Goal: Check status: Check status

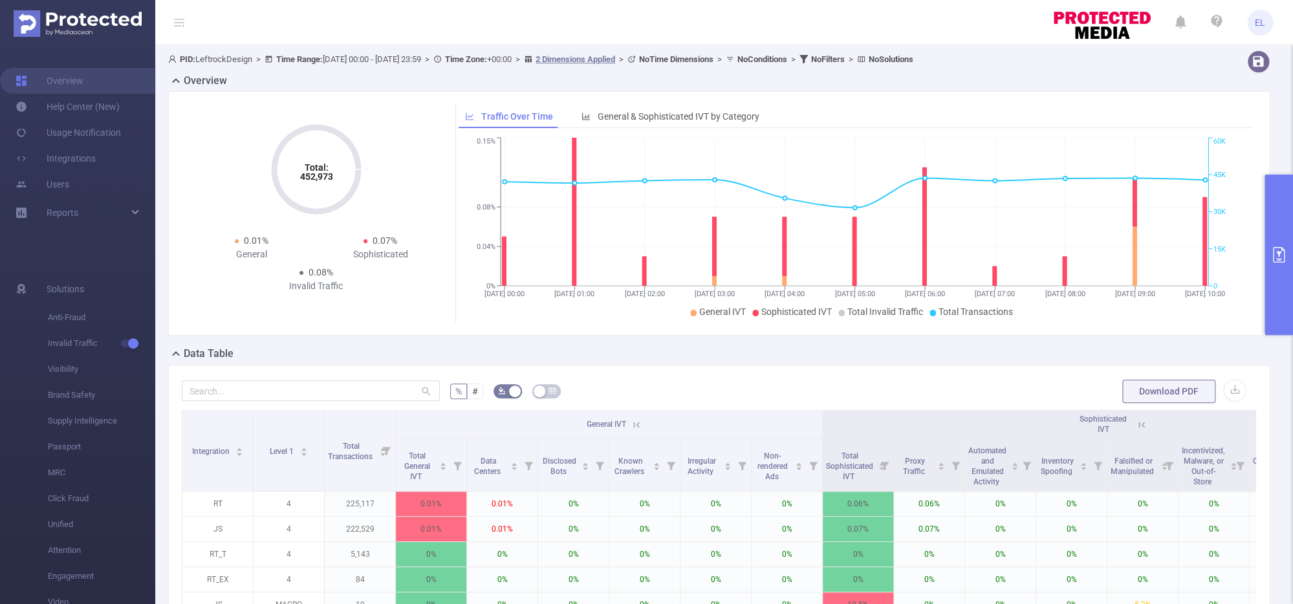
click at [1282, 280] on button "primary" at bounding box center [1278, 255] width 28 height 160
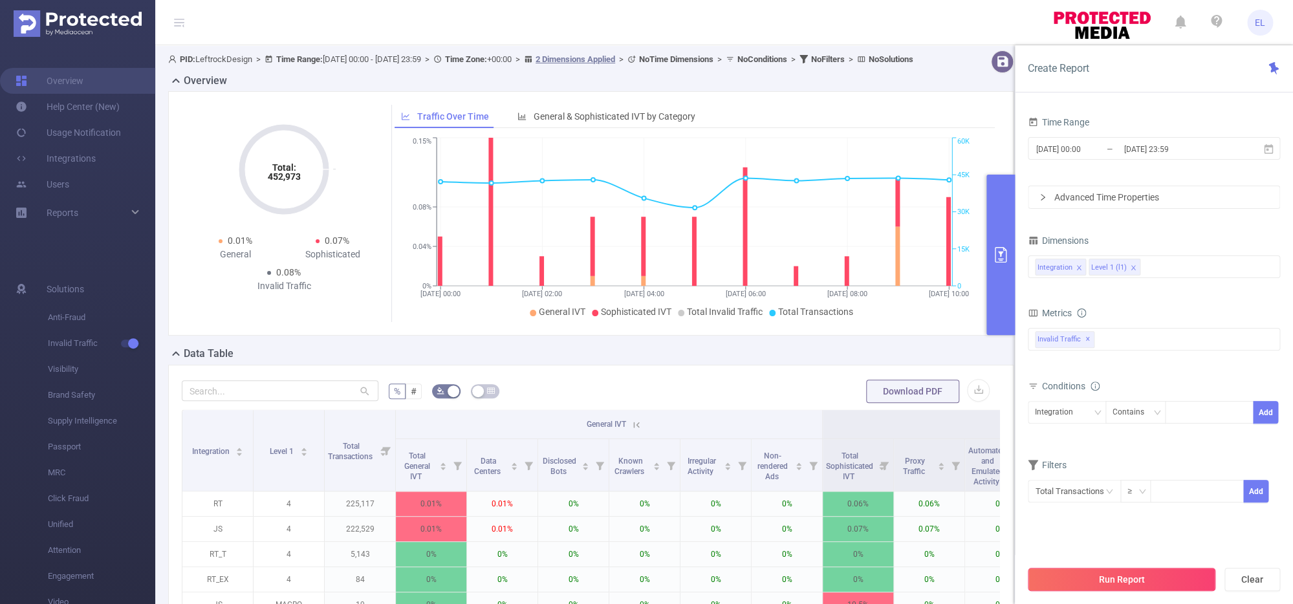
click at [1079, 578] on button "Run Report" at bounding box center [1122, 579] width 188 height 23
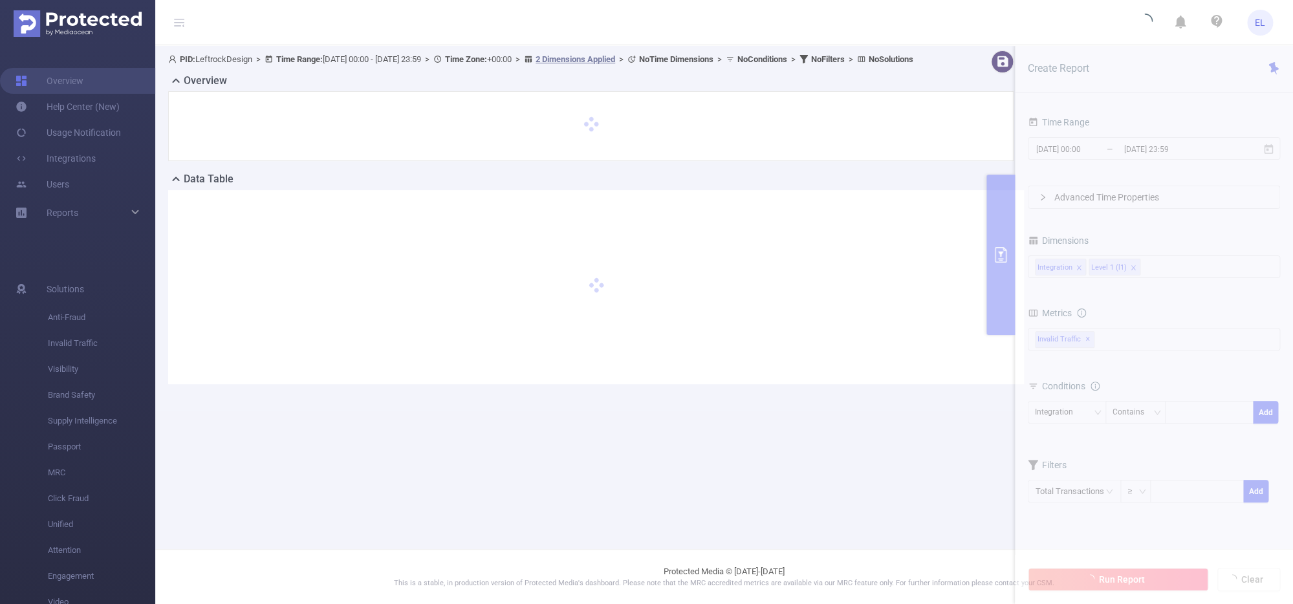
click at [296, 205] on div at bounding box center [596, 287] width 856 height 194
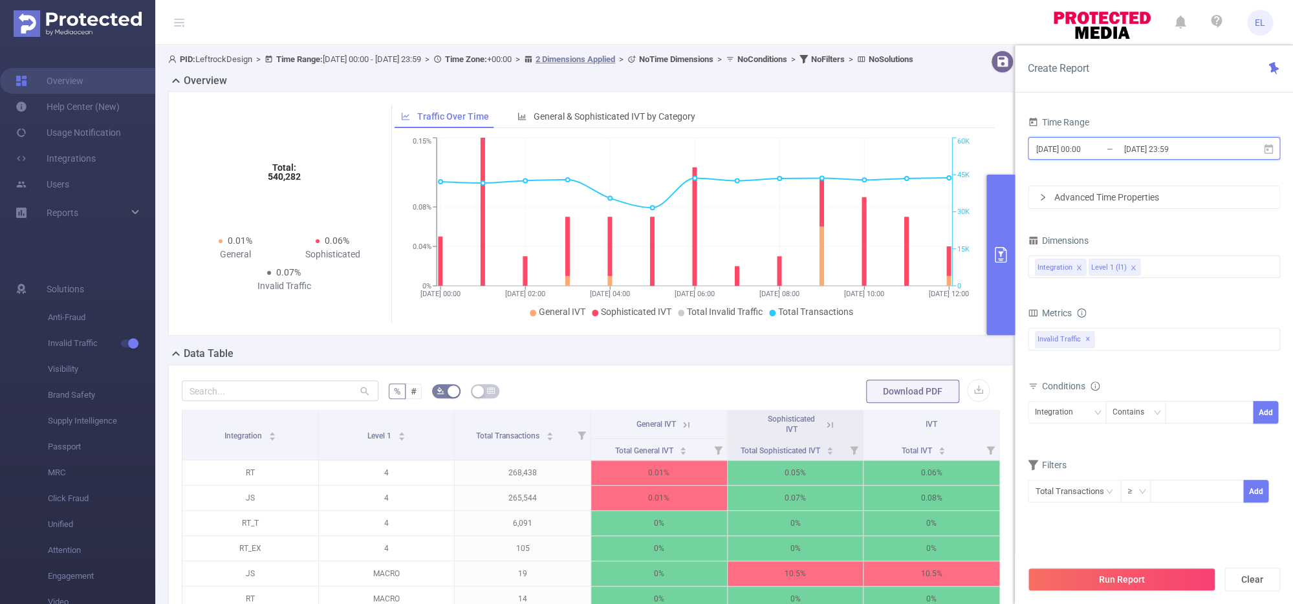
click at [1060, 140] on span "2025-10-10 00:00 _ 2025-10-10 23:59" at bounding box center [1154, 148] width 252 height 23
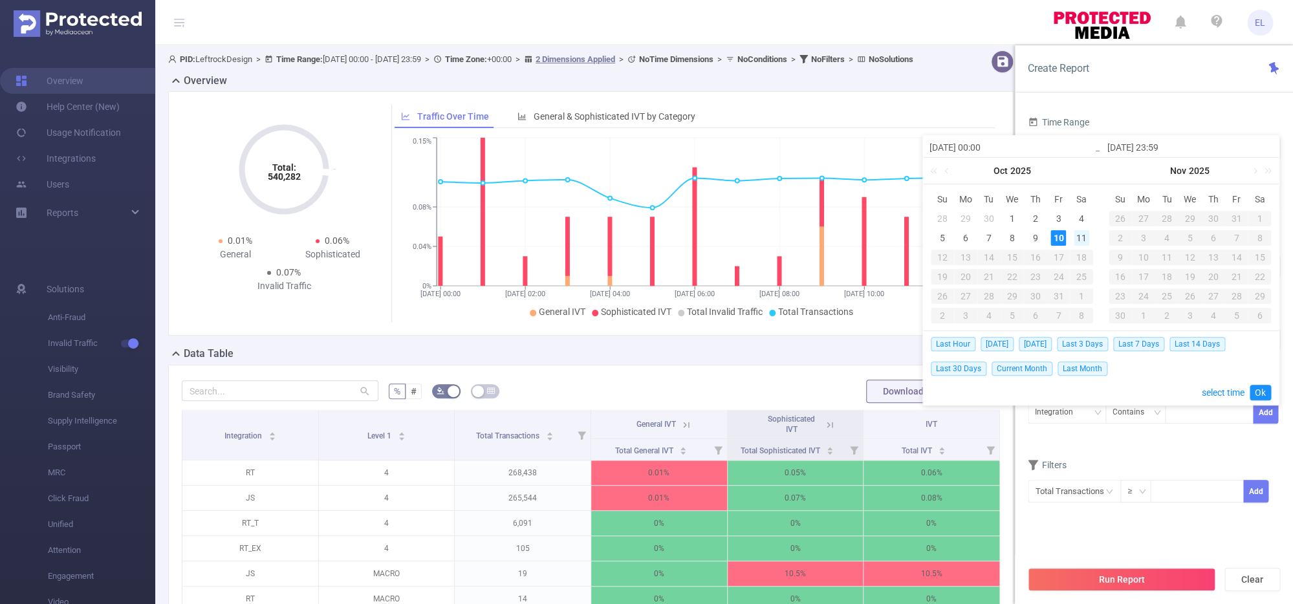
click at [1084, 233] on div "11" at bounding box center [1082, 238] width 16 height 16
click at [997, 344] on span "Today" at bounding box center [996, 344] width 33 height 14
click at [997, 336] on div "Total: 540,282 Total: 540,282 0.01% General 0.06% Sophisticated 0.07% Invalid T…" at bounding box center [590, 213] width 845 height 244
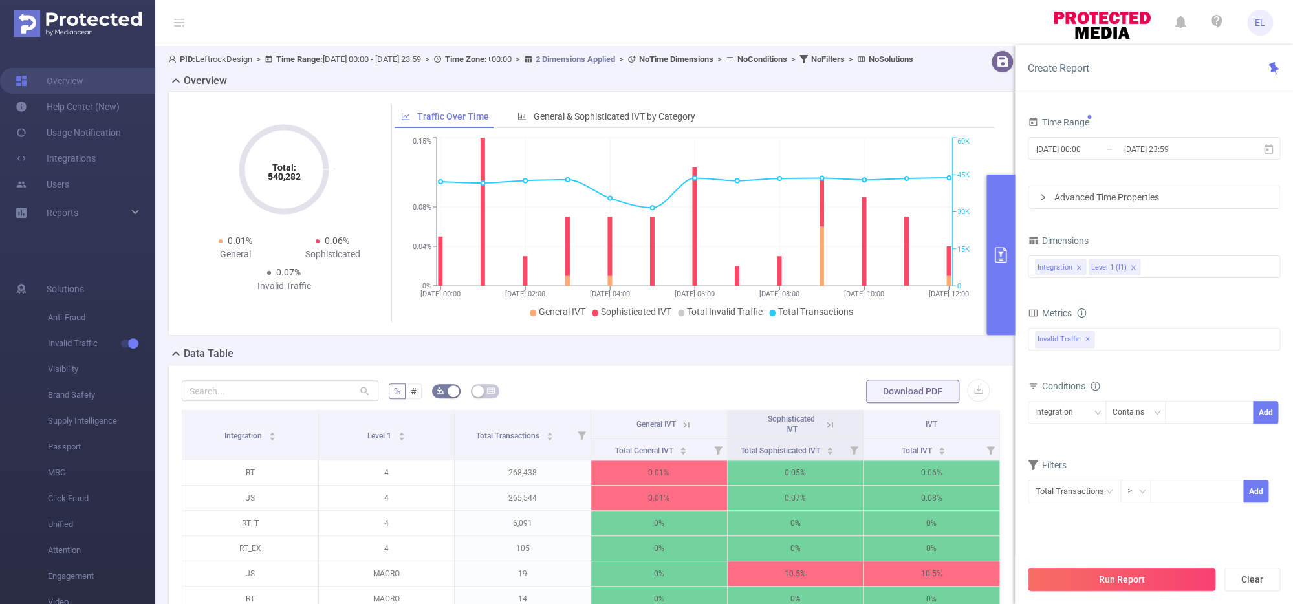
click at [1112, 579] on button "Run Report" at bounding box center [1122, 579] width 188 height 23
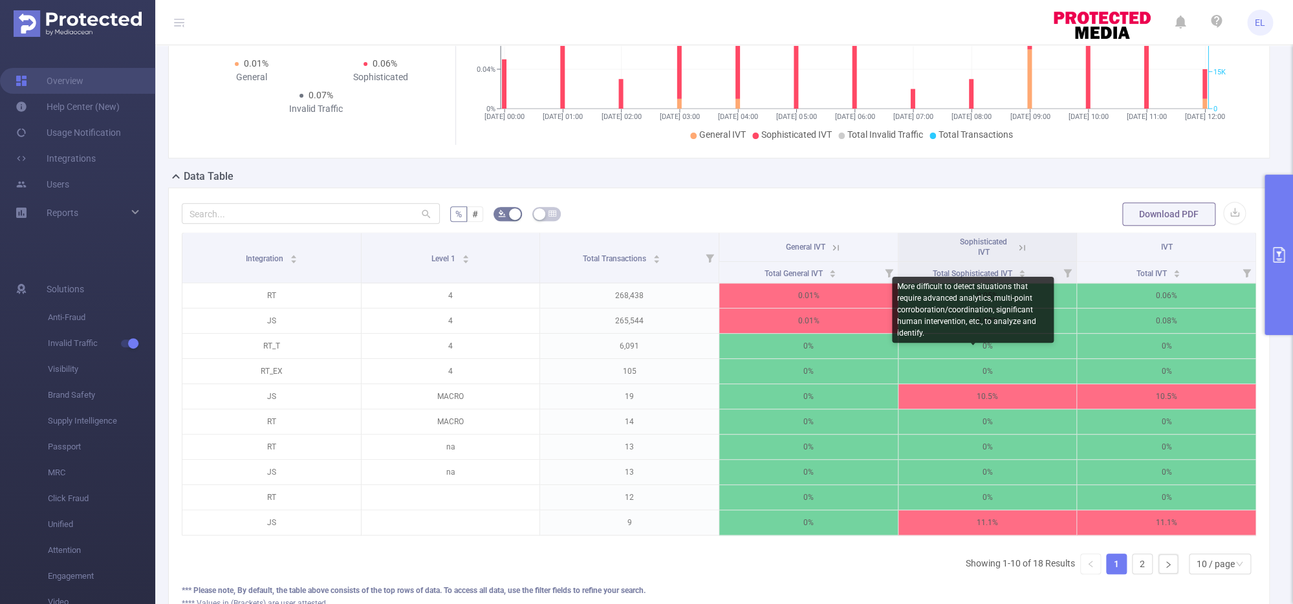
scroll to position [187, 0]
